Goal: Task Accomplishment & Management: Complete application form

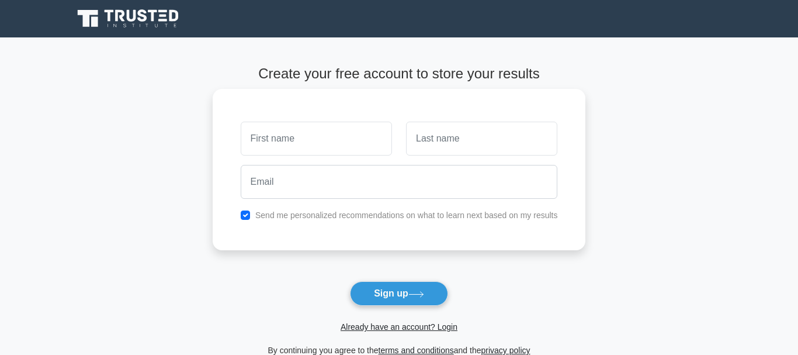
click at [338, 142] on input "text" at bounding box center [316, 139] width 151 height 34
type input "shuayb"
click at [437, 131] on input "text" at bounding box center [481, 139] width 151 height 34
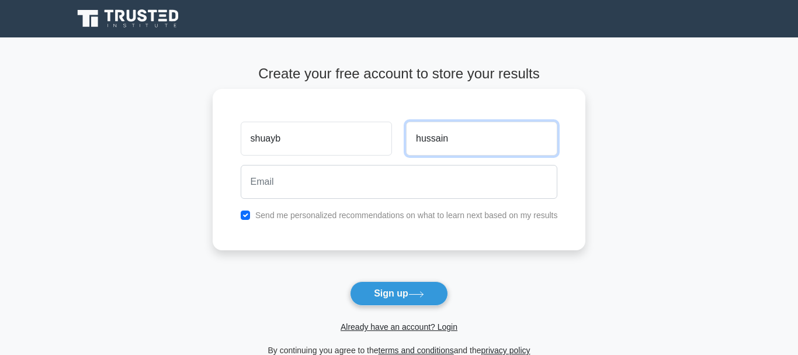
type input "hussain"
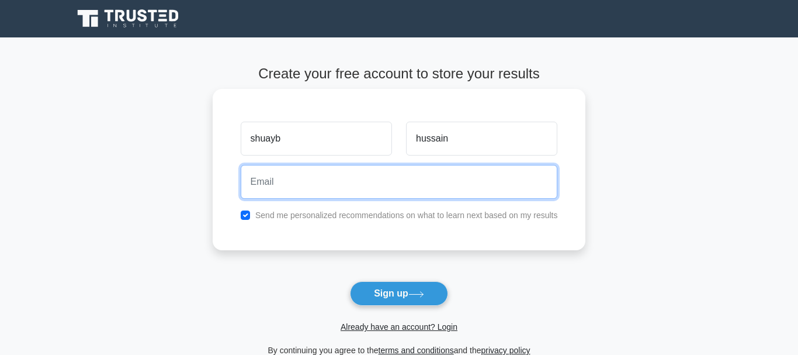
click at [424, 183] on input "email" at bounding box center [399, 182] width 317 height 34
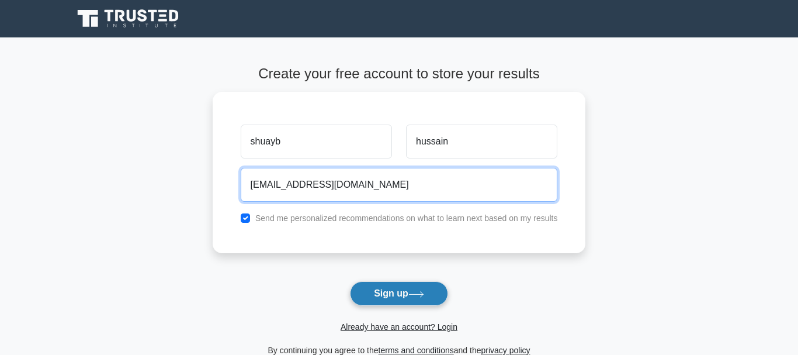
type input "[EMAIL_ADDRESS][DOMAIN_NAME]"
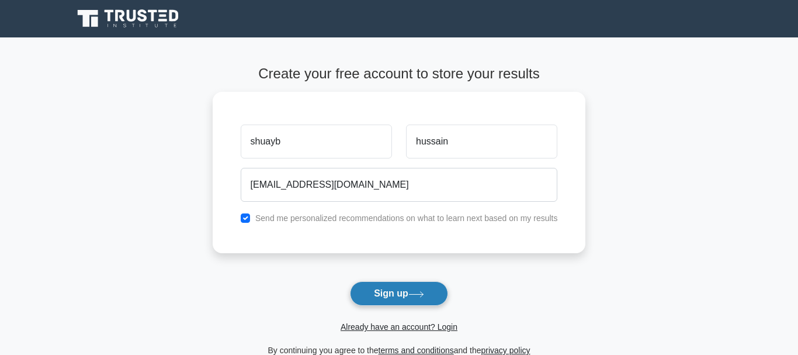
click at [412, 289] on button "Sign up" at bounding box center [399, 293] width 98 height 25
click at [412, 289] on form "Create your free account to store your results [PERSON_NAME] [EMAIL_ADDRESS][DO…" at bounding box center [399, 211] width 373 height 292
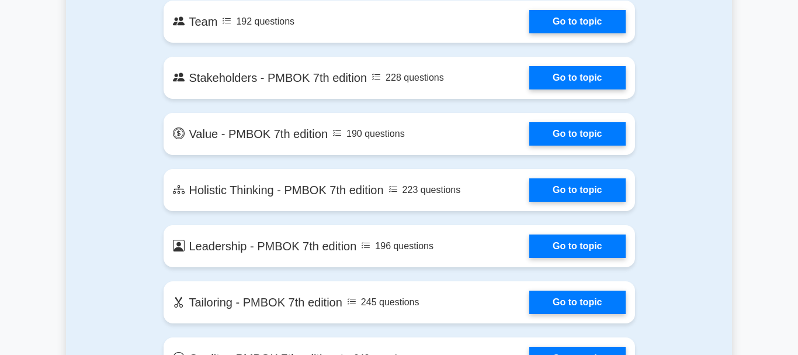
scroll to position [2530, 0]
